Goal: Task Accomplishment & Management: Use online tool/utility

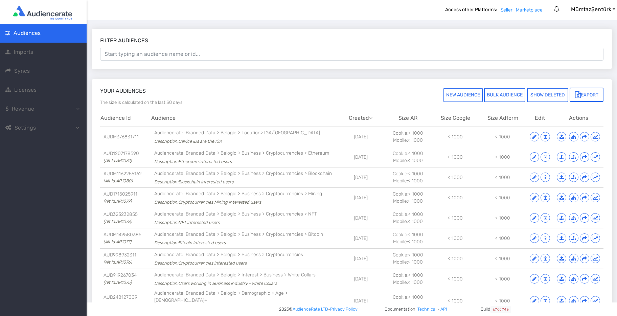
click at [21, 53] on span "Imports" at bounding box center [23, 52] width 19 height 6
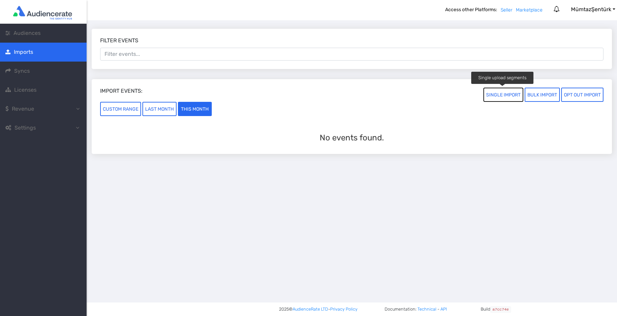
click at [501, 95] on button "SINGLE IMPORT" at bounding box center [504, 95] width 40 height 14
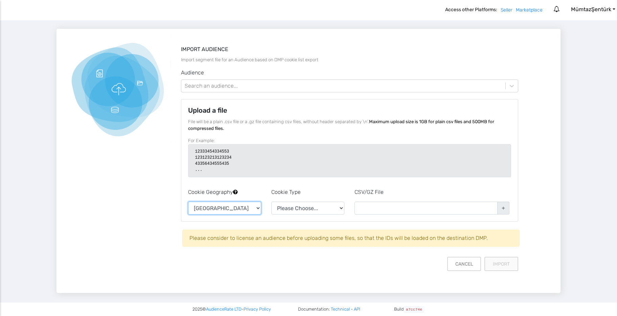
click at [258, 210] on select "United States Europe" at bounding box center [224, 208] width 73 height 13
select select "EU"
click at [300, 207] on select "Please Choose... AdForm Mobile Id Ip Address Audiencerate TDD ID5" at bounding box center [307, 208] width 73 height 13
select select "mobile"
click at [503, 209] on input "file" at bounding box center [432, 207] width 155 height 10
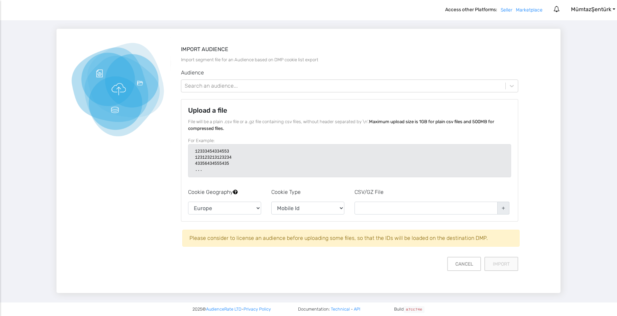
type input "C:\fakepath\Devices.csv"
click at [501, 267] on button "Import" at bounding box center [501, 263] width 34 height 14
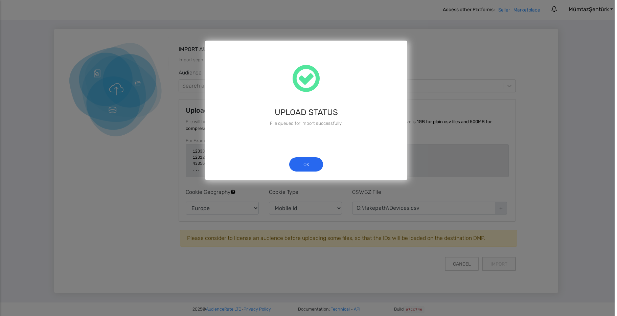
scroll to position [0, 2]
click at [304, 163] on button "ok" at bounding box center [306, 164] width 34 height 14
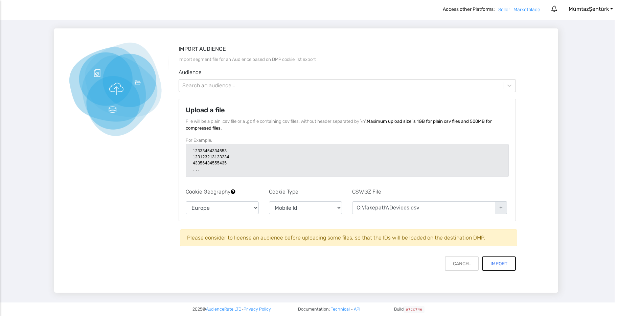
click at [493, 263] on button "Import" at bounding box center [499, 264] width 34 height 14
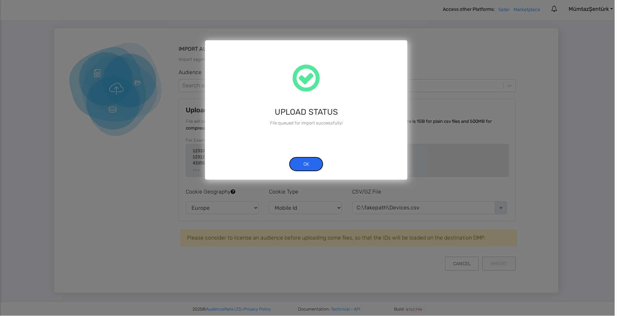
click at [303, 165] on button "ok" at bounding box center [306, 164] width 34 height 14
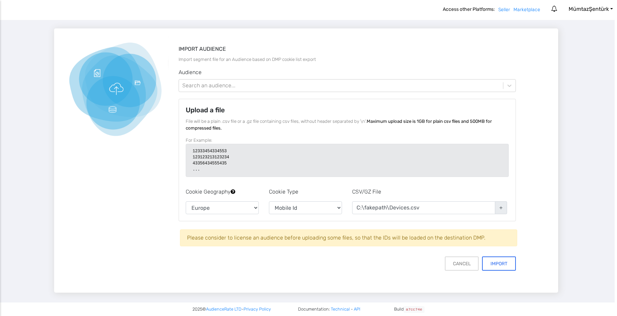
click at [500, 206] on input "file" at bounding box center [429, 206] width 155 height 10
click at [505, 261] on button "Import" at bounding box center [499, 264] width 34 height 14
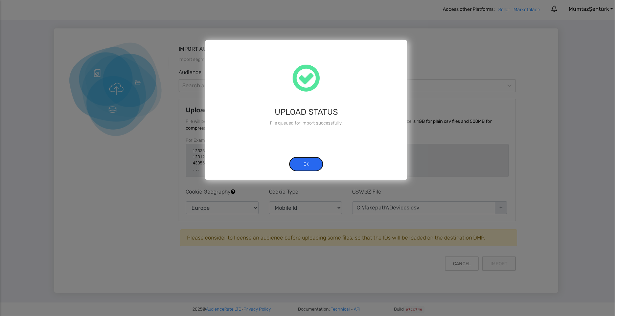
click at [314, 163] on button "ok" at bounding box center [306, 164] width 34 height 14
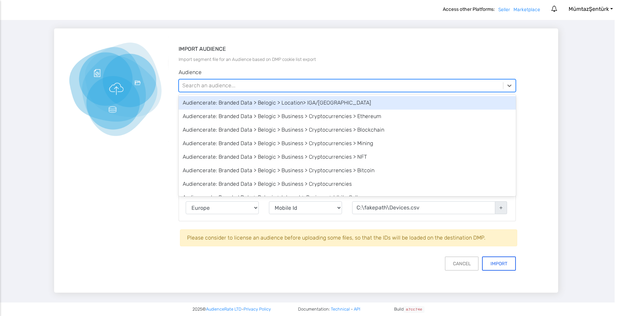
click at [210, 83] on div "Search an audience..." at bounding box center [208, 86] width 53 height 8
click at [216, 103] on div "Audiencerate: Branded Data > Belogic > Location> IGA/[GEOGRAPHIC_DATA]" at bounding box center [348, 103] width 338 height 14
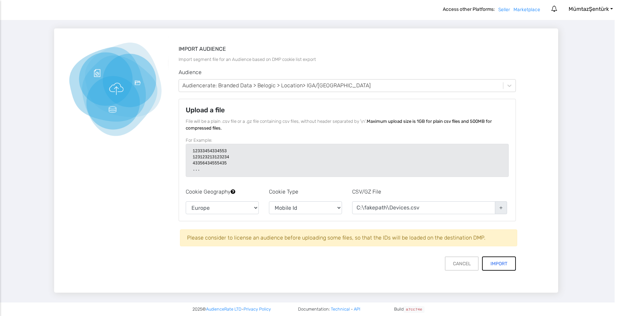
click at [498, 265] on button "Import" at bounding box center [499, 264] width 34 height 14
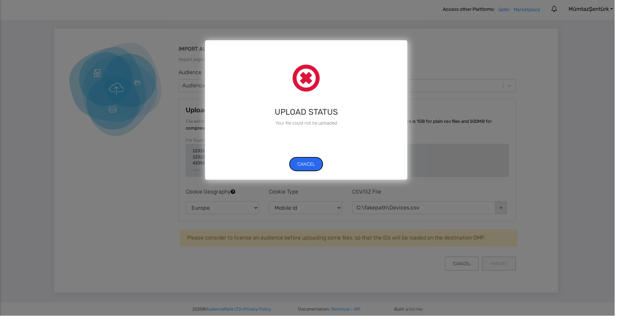
click at [309, 163] on button "cancel" at bounding box center [306, 164] width 34 height 14
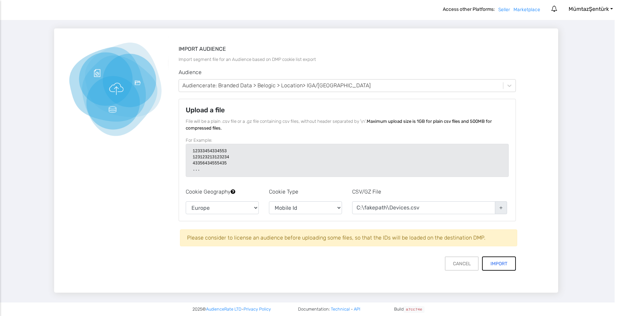
click at [497, 262] on button "Import" at bounding box center [499, 264] width 34 height 14
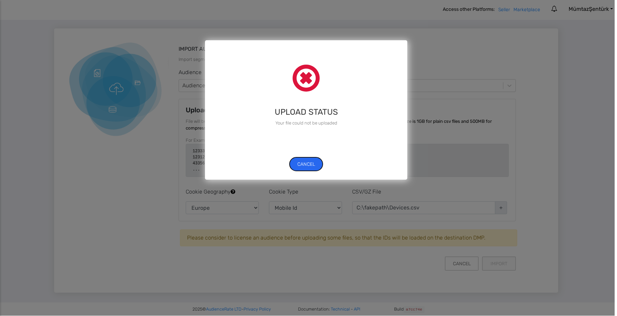
click at [306, 164] on button "cancel" at bounding box center [306, 164] width 34 height 14
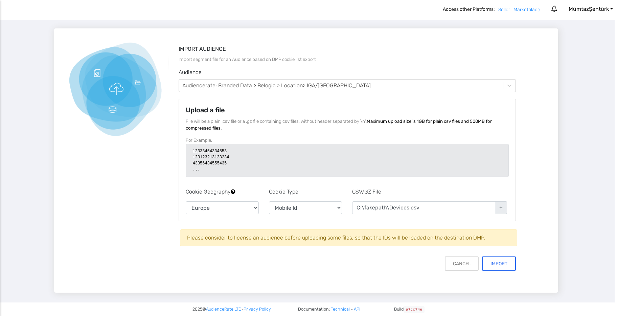
click at [500, 207] on input "file" at bounding box center [429, 206] width 155 height 10
click at [501, 262] on button "Import" at bounding box center [499, 264] width 34 height 14
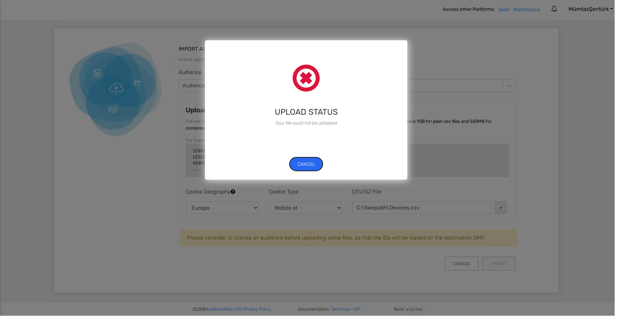
click at [304, 165] on button "cancel" at bounding box center [306, 164] width 34 height 14
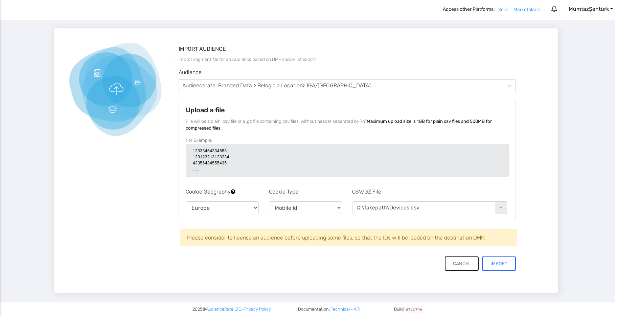
click at [461, 266] on button "Cancel" at bounding box center [462, 264] width 34 height 14
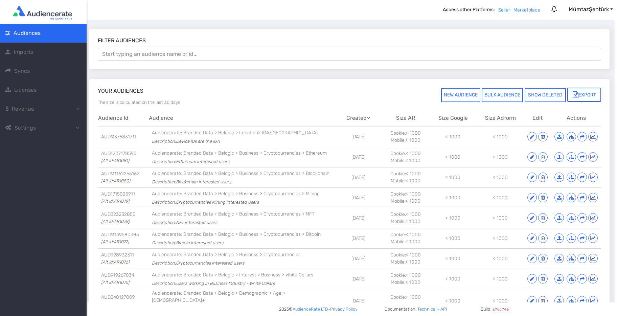
click at [27, 54] on span "Imports" at bounding box center [23, 52] width 19 height 6
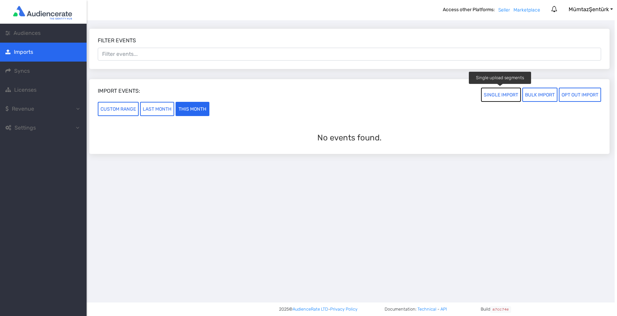
click at [494, 97] on button "SINGLE IMPORT" at bounding box center [501, 95] width 40 height 14
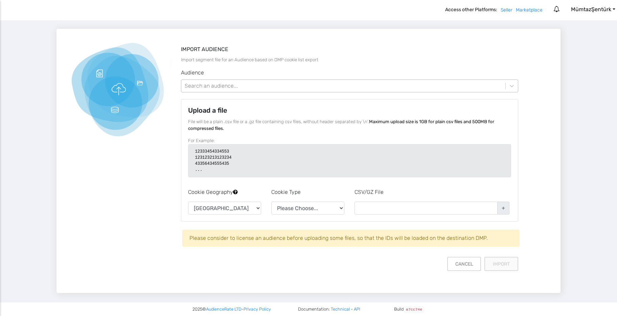
click at [313, 87] on div "Search an audience..." at bounding box center [343, 86] width 325 height 12
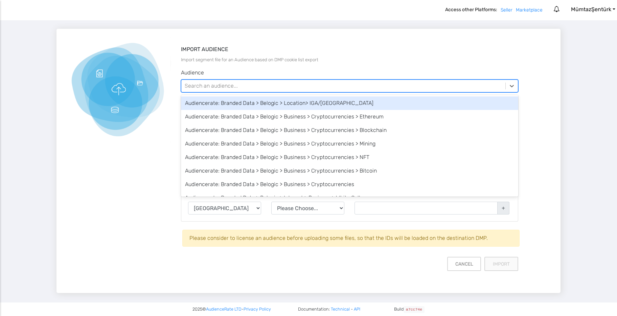
click at [304, 104] on div "Audiencerate: Branded Data > Belogic > Location> IGA/[GEOGRAPHIC_DATA]" at bounding box center [350, 103] width 338 height 14
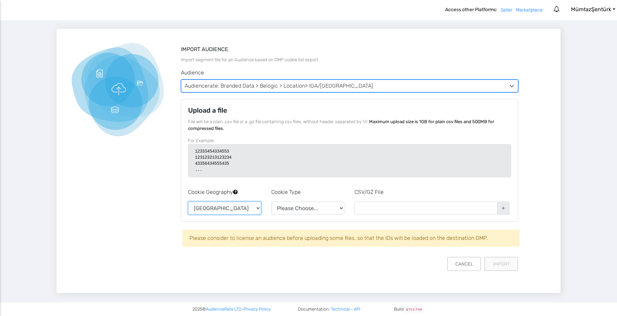
click at [205, 209] on select "[GEOGRAPHIC_DATA] [GEOGRAPHIC_DATA]" at bounding box center [224, 208] width 73 height 13
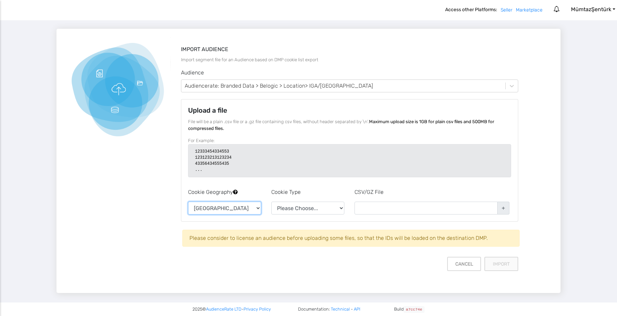
select select "EU"
click at [286, 210] on select "Please Choose... AdForm Mobile Id Ip Address Audiencerate TDD ID5" at bounding box center [307, 208] width 73 height 13
select select "mobile"
click at [503, 209] on input "file" at bounding box center [432, 207] width 155 height 10
type input "C:\fakepath\Devices.csv"
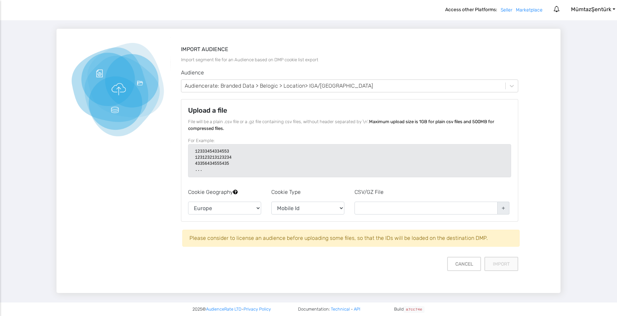
type input "C:\fakepath\Devices.csv"
click at [506, 264] on button "Import" at bounding box center [502, 264] width 34 height 14
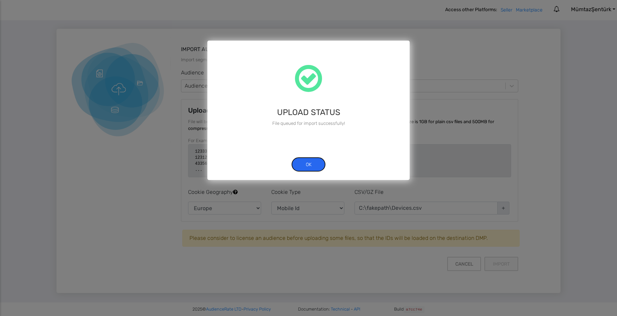
click at [306, 162] on button "ok" at bounding box center [309, 164] width 34 height 14
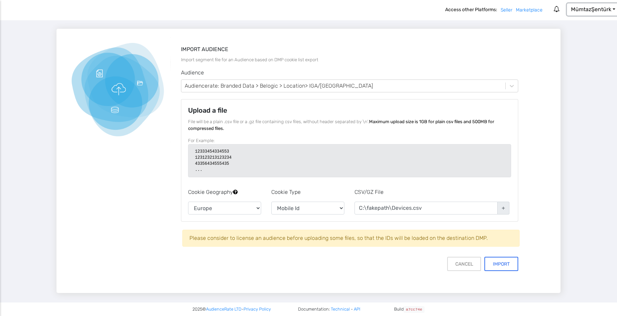
click at [613, 9] on button "[PERSON_NAME]" at bounding box center [593, 9] width 52 height 12
click at [505, 34] on div "Import audience Import segment file for an Audience based on DMP cookie list ex…" at bounding box center [309, 161] width 504 height 264
click at [502, 264] on button "Import" at bounding box center [502, 264] width 34 height 14
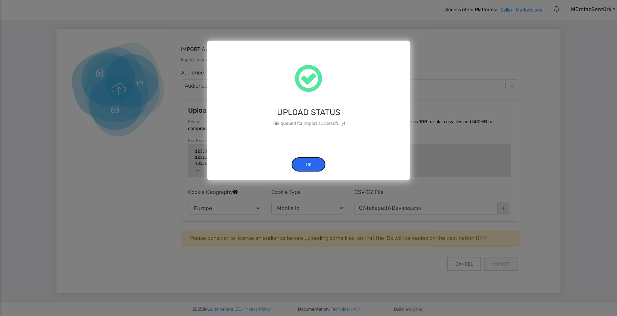
click at [306, 164] on button "ok" at bounding box center [309, 164] width 34 height 14
